Goal: Navigation & Orientation: Find specific page/section

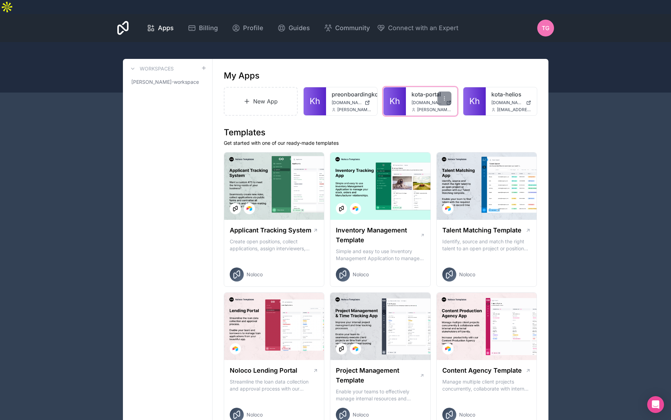
click at [410, 87] on div "kota-portal [DOMAIN_NAME] [EMAIL_ADDRESS][DOMAIN_NAME]" at bounding box center [431, 101] width 51 height 28
click at [447, 91] on div at bounding box center [445, 98] width 14 height 14
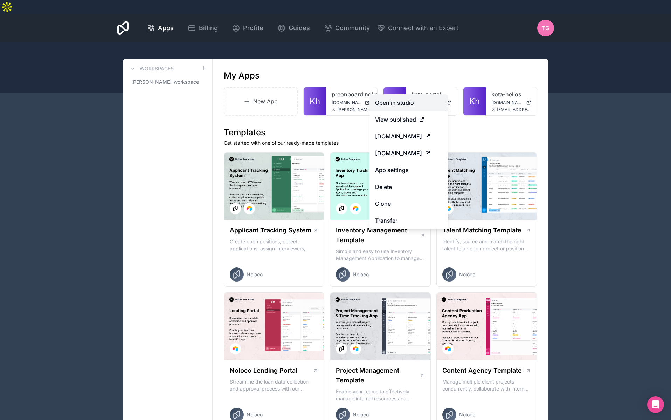
click at [407, 101] on link "Open in studio" at bounding box center [409, 102] width 78 height 17
